Goal: Task Accomplishment & Management: Use online tool/utility

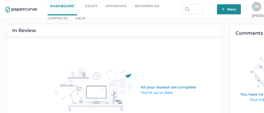
click at [68, 15] on link "Contacts" at bounding box center [58, 18] width 20 height 6
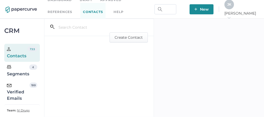
click at [17, 96] on div "Verified Emails" at bounding box center [18, 92] width 23 height 19
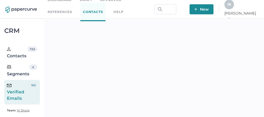
click at [234, 9] on div "J K" at bounding box center [229, 5] width 10 height 10
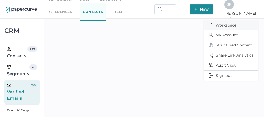
click at [225, 23] on span "Workspace" at bounding box center [231, 25] width 45 height 10
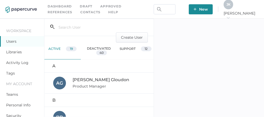
click at [18, 60] on div "Activity Log" at bounding box center [22, 62] width 44 height 11
click at [18, 62] on link "Activity Log" at bounding box center [17, 62] width 22 height 5
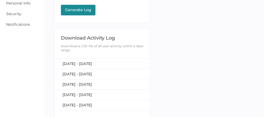
scroll to position [117, 0]
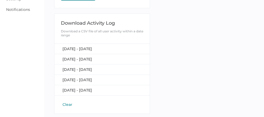
click at [70, 103] on button "Clear" at bounding box center [67, 104] width 13 height 5
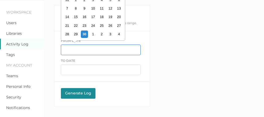
click at [78, 48] on input "text" at bounding box center [101, 50] width 80 height 11
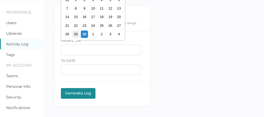
click at [75, 34] on div "29" at bounding box center [75, 34] width 7 height 7
type input "09/29/2025"
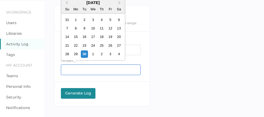
click at [81, 70] on input "text" at bounding box center [101, 70] width 80 height 11
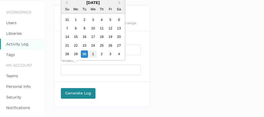
click at [93, 55] on div "1" at bounding box center [92, 53] width 7 height 7
type input "10/01/2025"
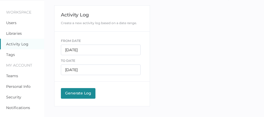
click at [78, 94] on div "Generate Log" at bounding box center [78, 93] width 29 height 5
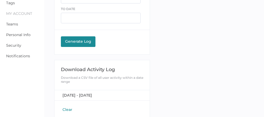
scroll to position [72, 0]
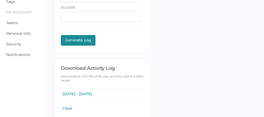
click at [84, 93] on span "September 29, 2025 - October 1, 2025" at bounding box center [77, 94] width 30 height 5
click at [68, 108] on button "Clear" at bounding box center [67, 108] width 13 height 5
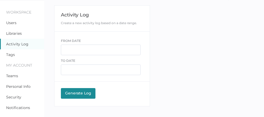
scroll to position [0, 0]
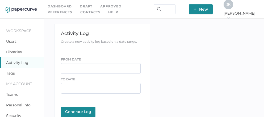
click at [80, 11] on link "Contacts" at bounding box center [90, 12] width 20 height 6
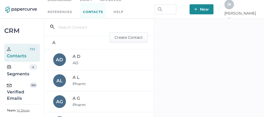
scroll to position [9, 0]
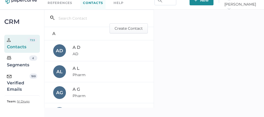
click at [16, 90] on div "Verified Emails" at bounding box center [18, 83] width 23 height 19
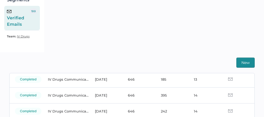
scroll to position [107, 0]
